Goal: Task Accomplishment & Management: Manage account settings

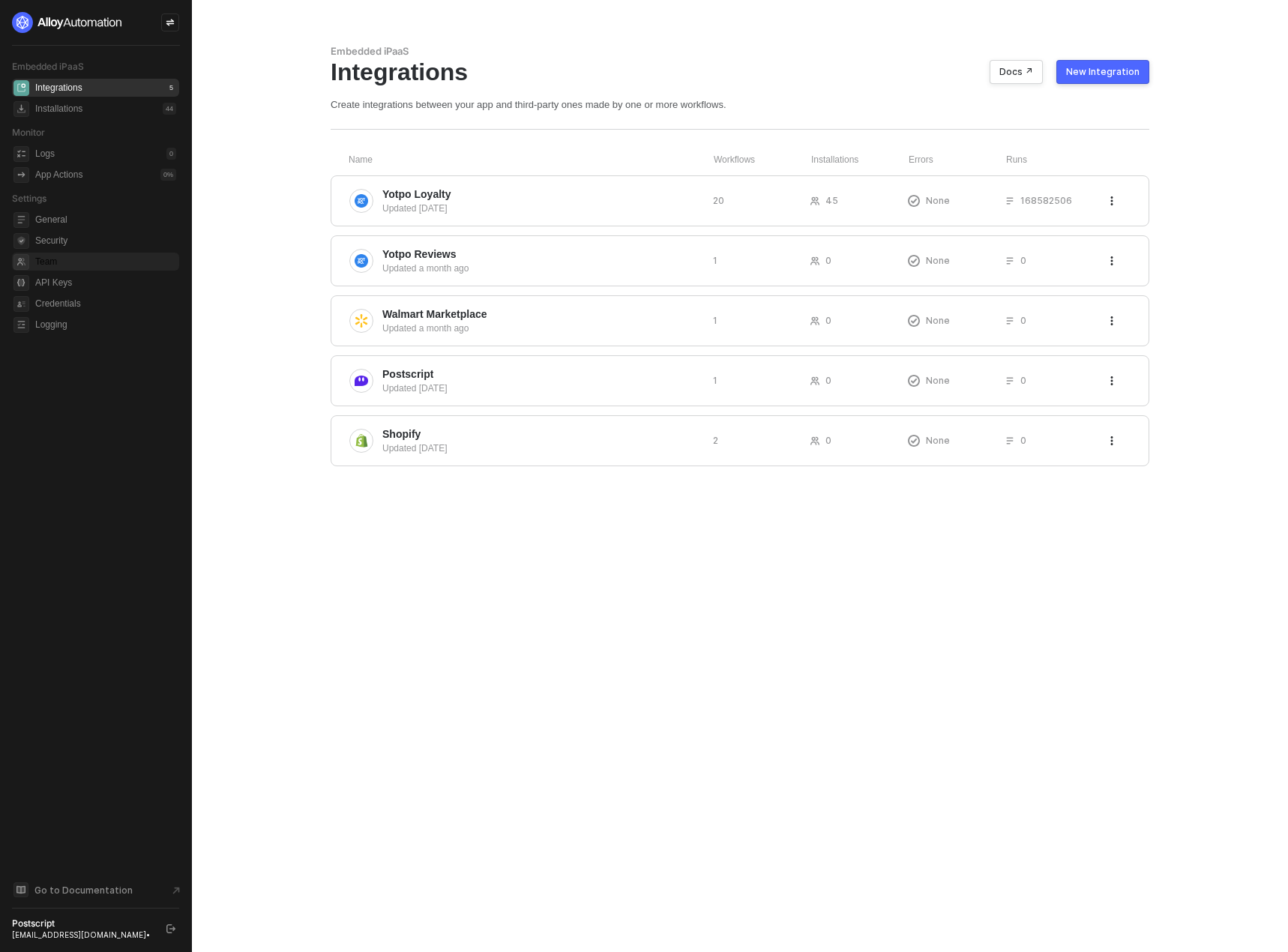
click at [44, 266] on span "Team" at bounding box center [105, 262] width 141 height 18
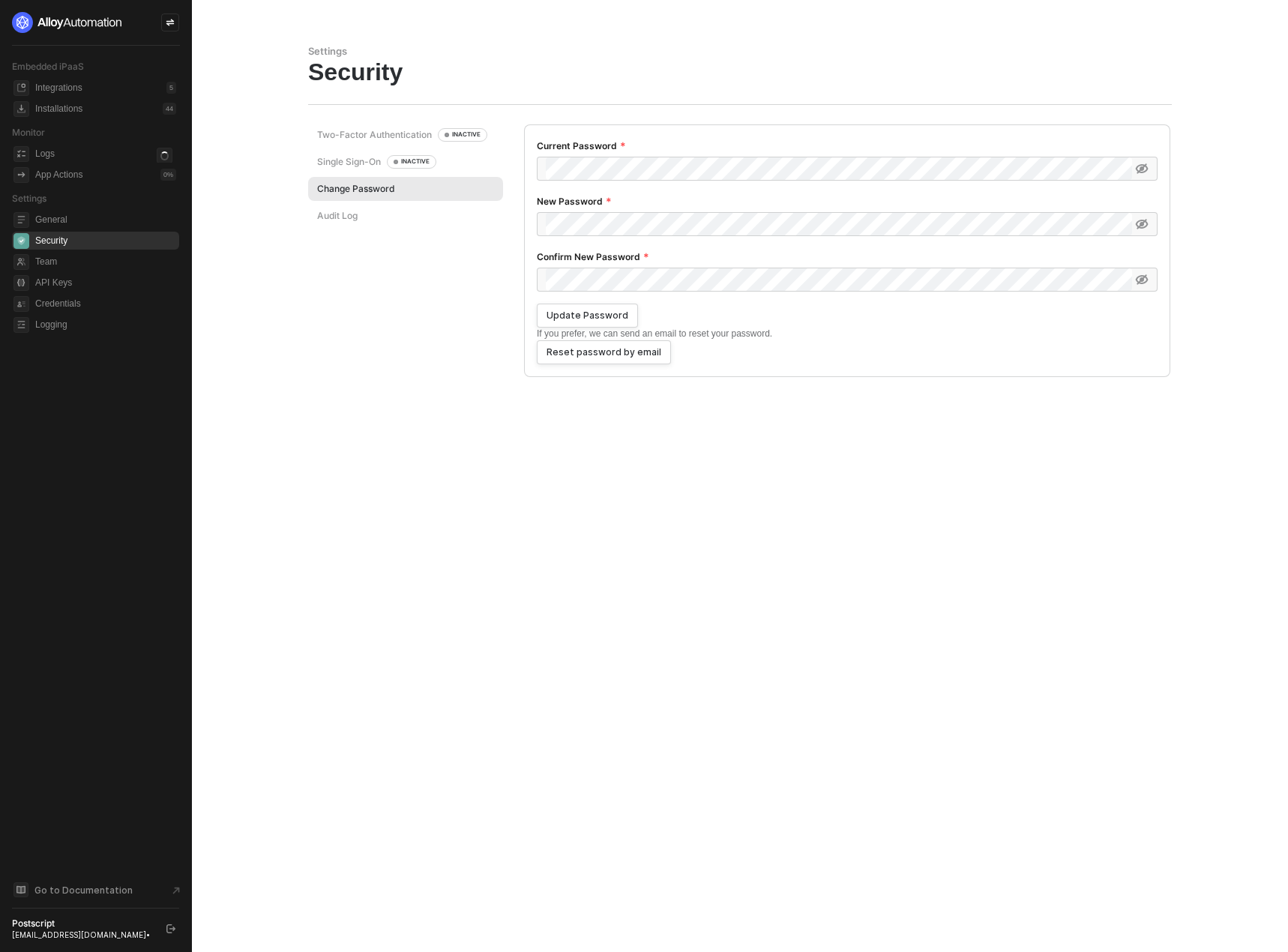
click at [347, 223] on div "Audit Log" at bounding box center [406, 216] width 195 height 24
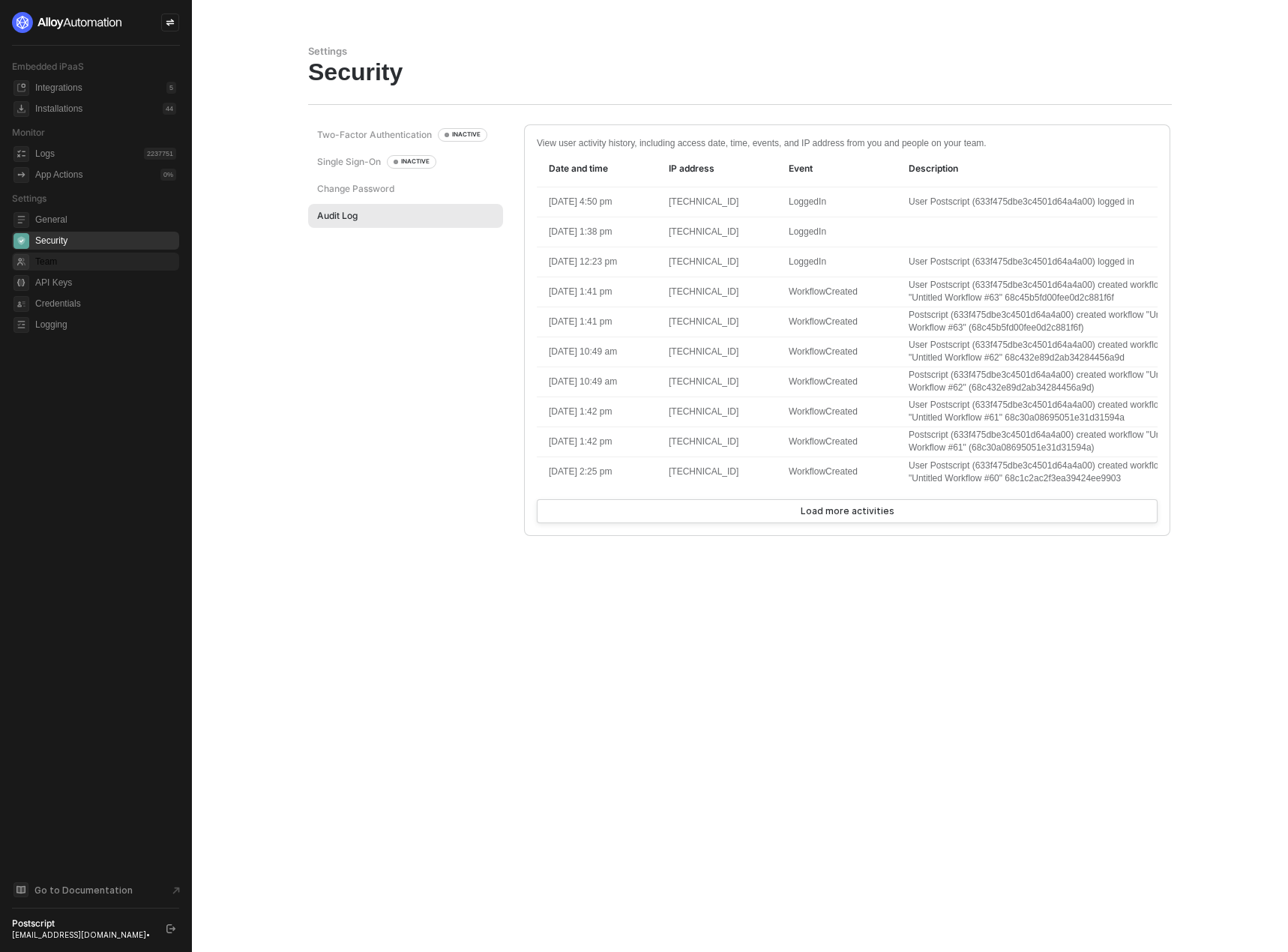
click at [89, 253] on span "Team" at bounding box center [105, 262] width 141 height 18
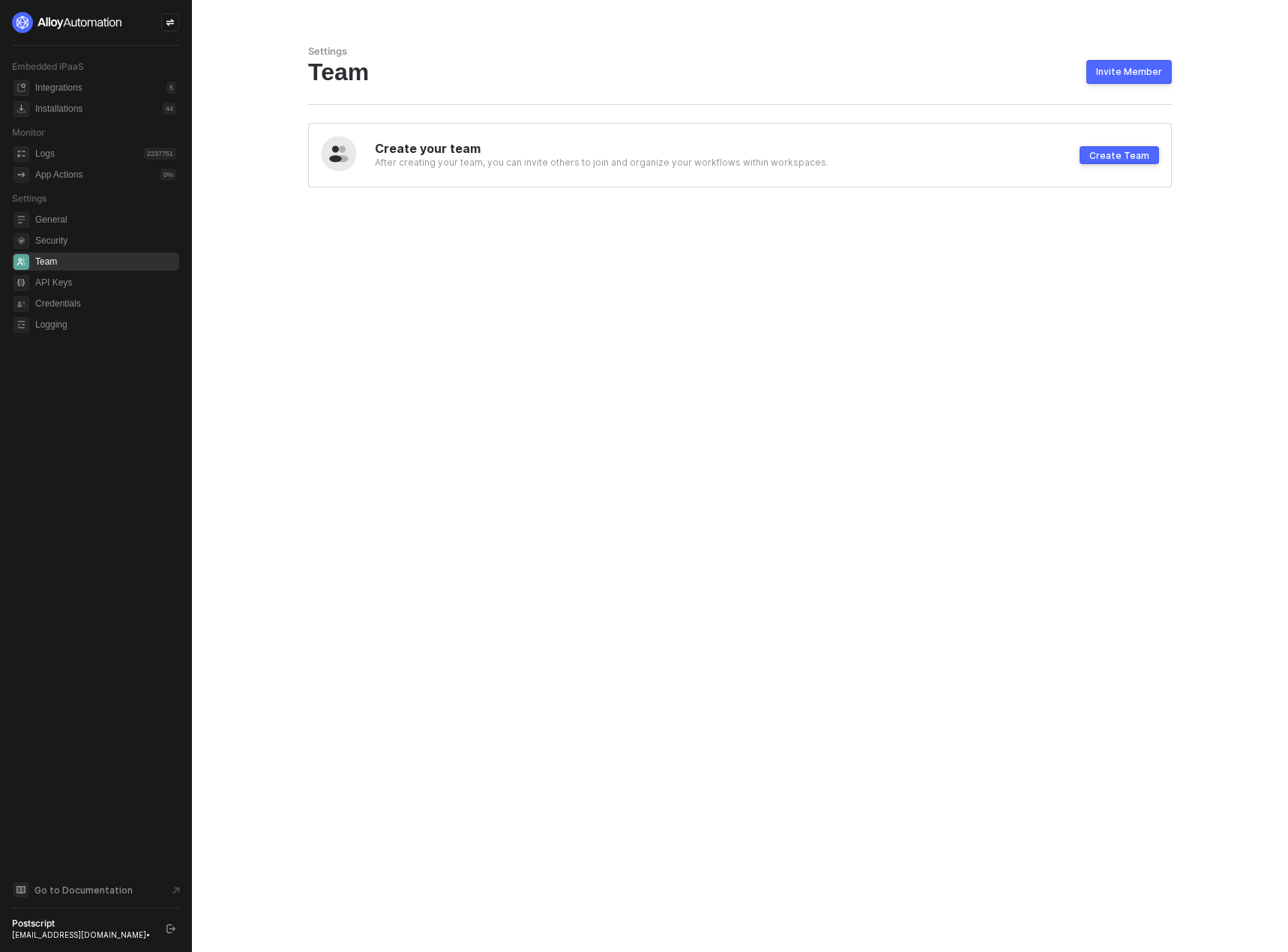
click at [129, 926] on div "Postscript" at bounding box center [82, 923] width 141 height 12
click at [106, 928] on div "Postscript" at bounding box center [82, 923] width 141 height 12
click at [72, 211] on span "General" at bounding box center [105, 220] width 141 height 18
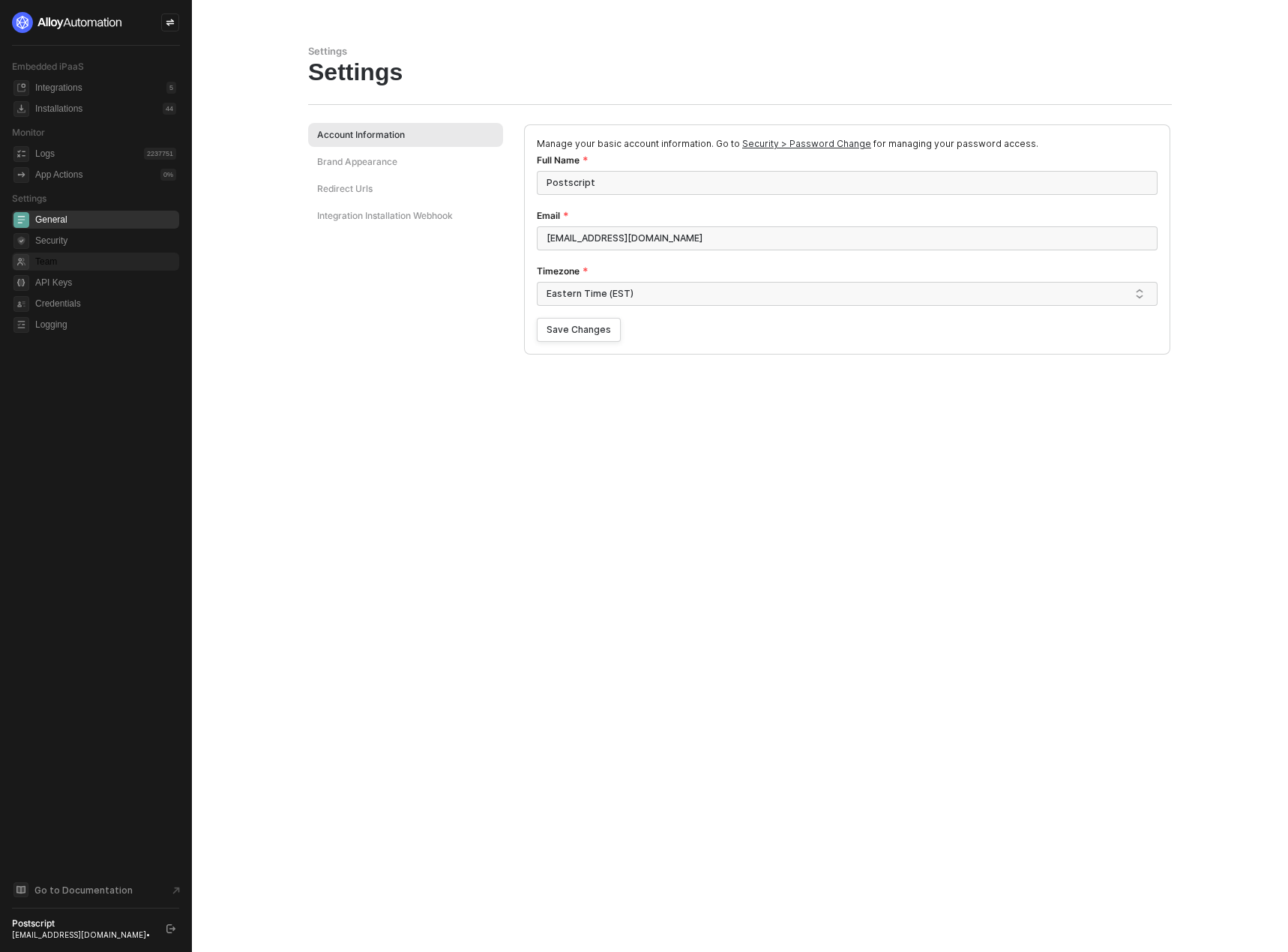
click at [69, 267] on span "Team" at bounding box center [105, 262] width 141 height 18
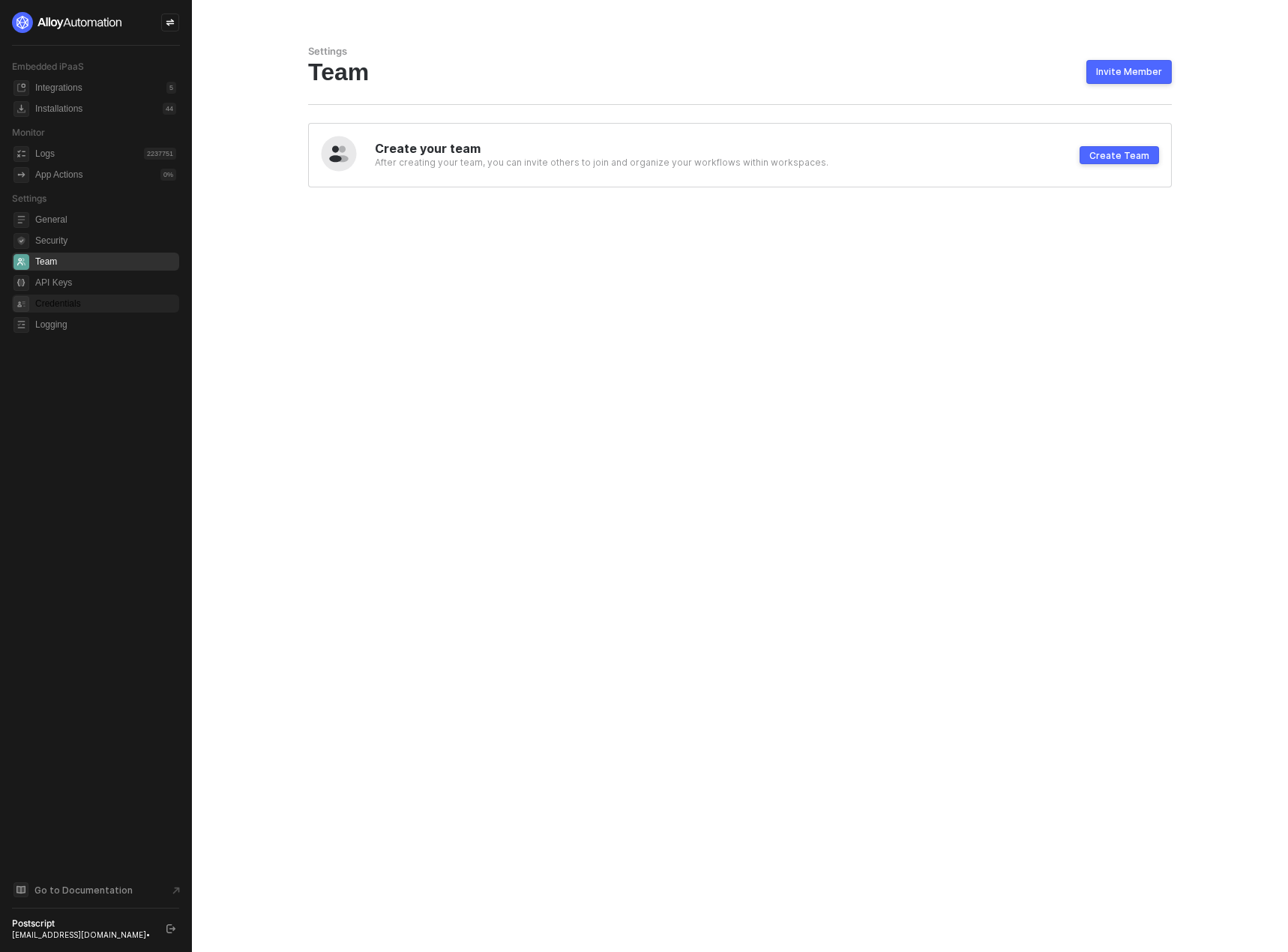
click at [74, 307] on span "Credentials" at bounding box center [105, 303] width 141 height 18
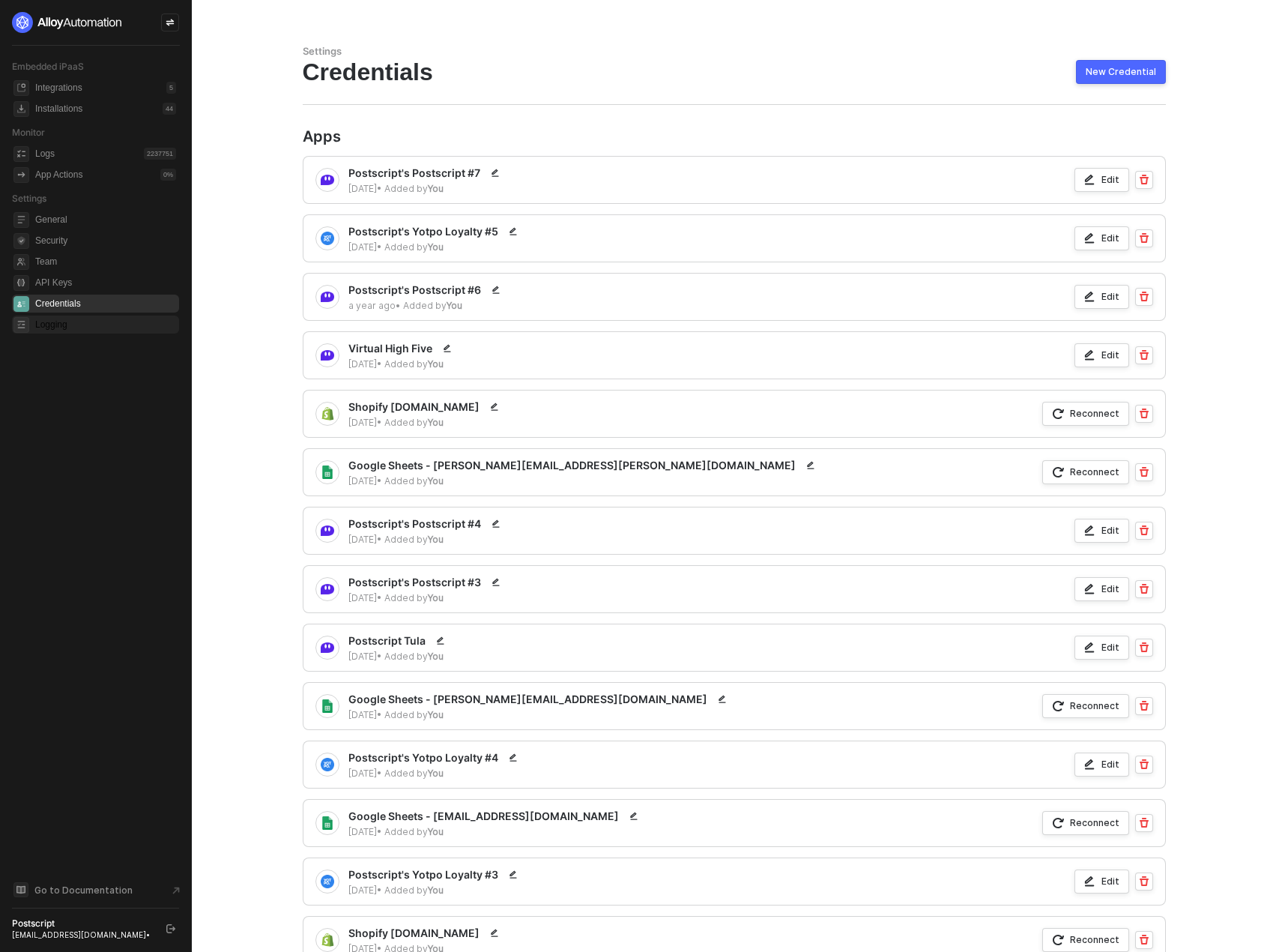
click at [72, 330] on span "Logging" at bounding box center [105, 324] width 141 height 18
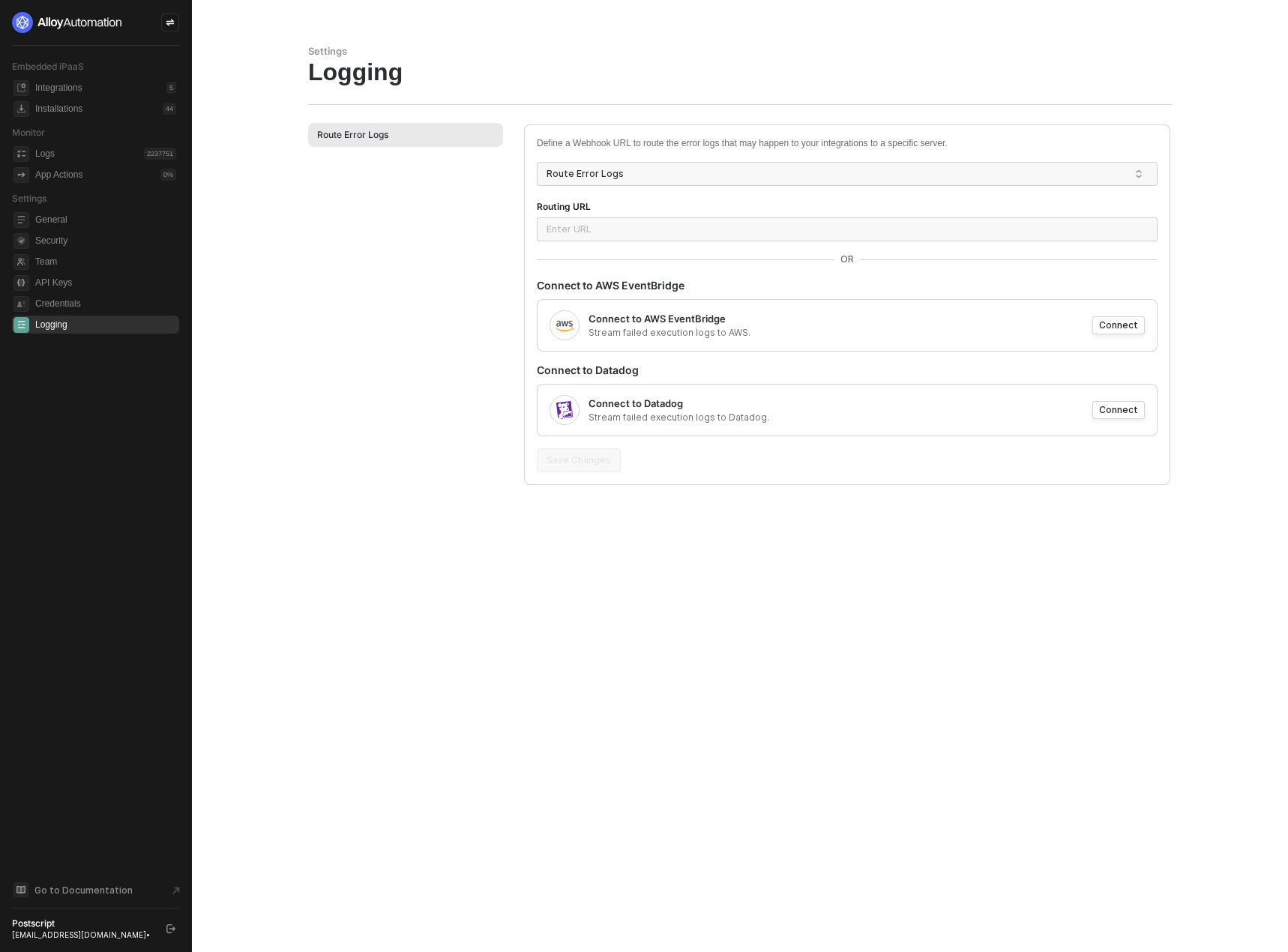
click at [118, 18] on img at bounding box center [67, 22] width 111 height 21
